Goal: Information Seeking & Learning: Check status

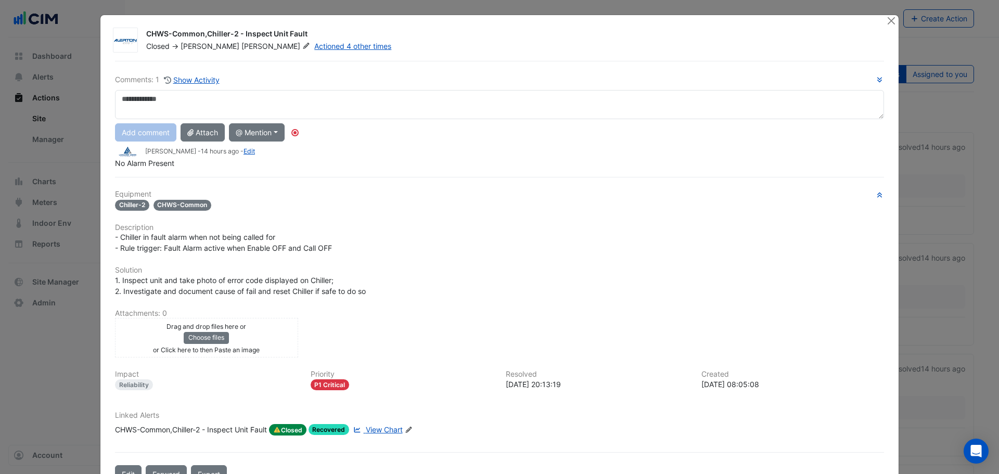
click at [388, 432] on span "View Chart" at bounding box center [384, 429] width 37 height 9
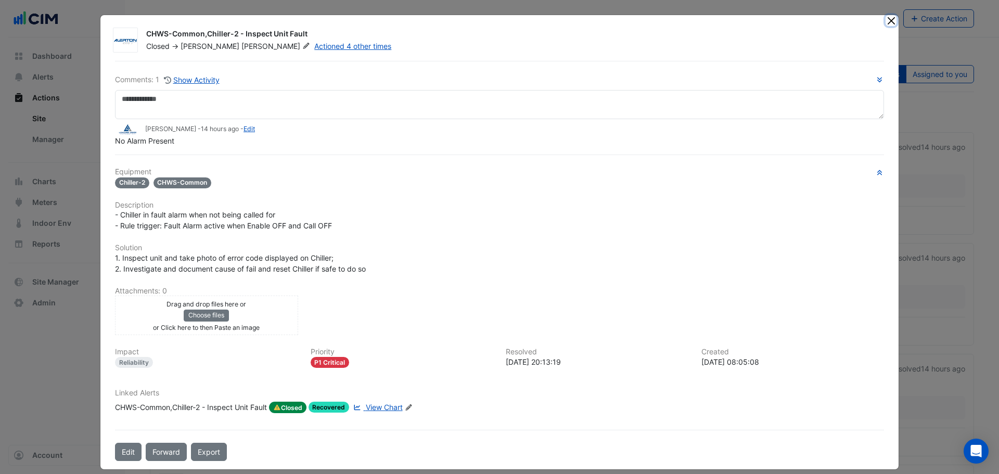
click at [886, 19] on button "Close" at bounding box center [890, 20] width 11 height 11
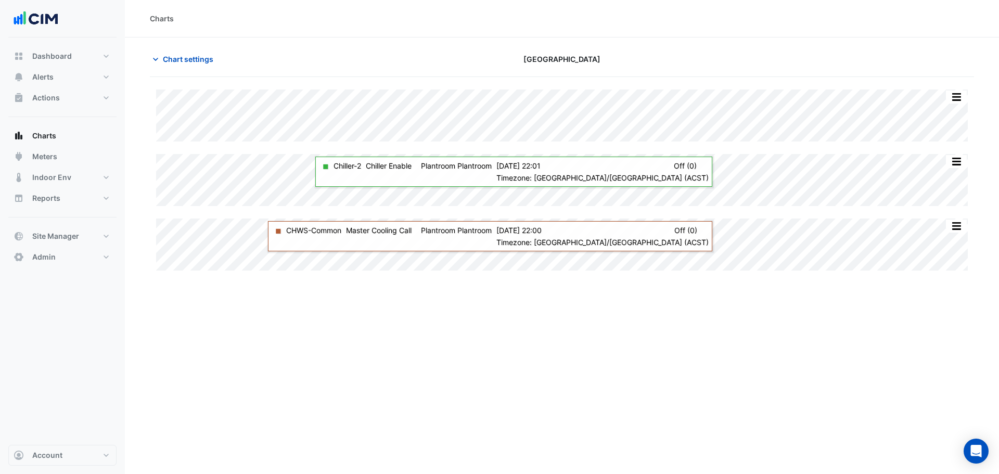
click at [437, 48] on section "Chart settings [GEOGRAPHIC_DATA] Split by Equip Split All Split None Print Save…" at bounding box center [562, 159] width 874 height 245
